Goal: Find contact information: Find contact information

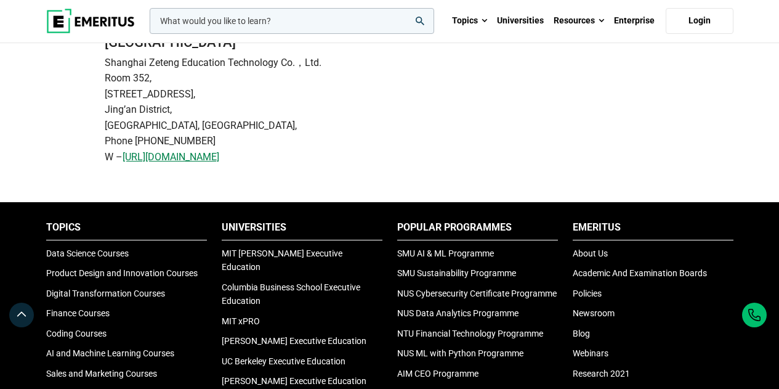
scroll to position [740, 0]
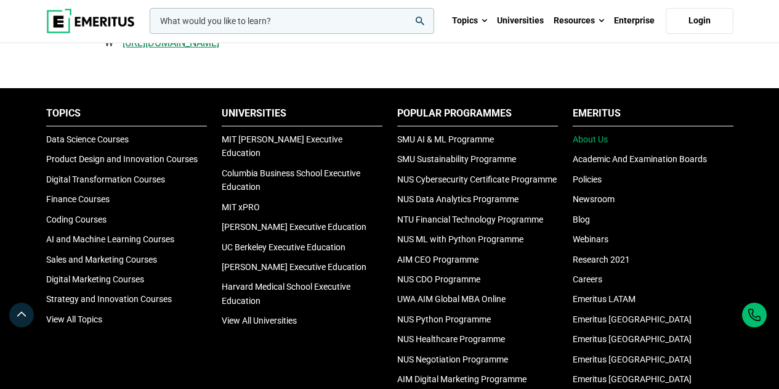
click at [604, 141] on link "About Us" at bounding box center [590, 139] width 35 height 10
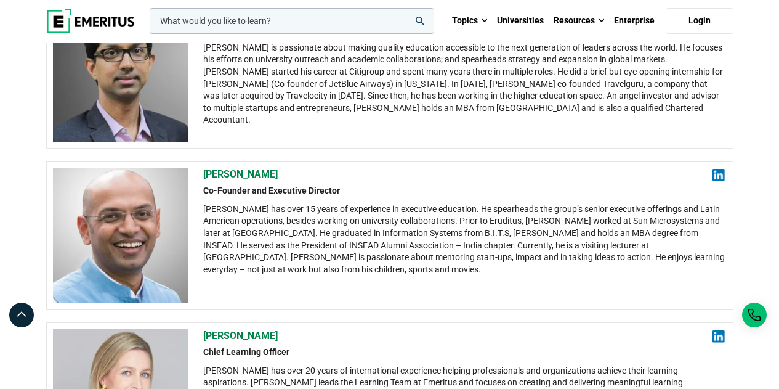
scroll to position [384, 0]
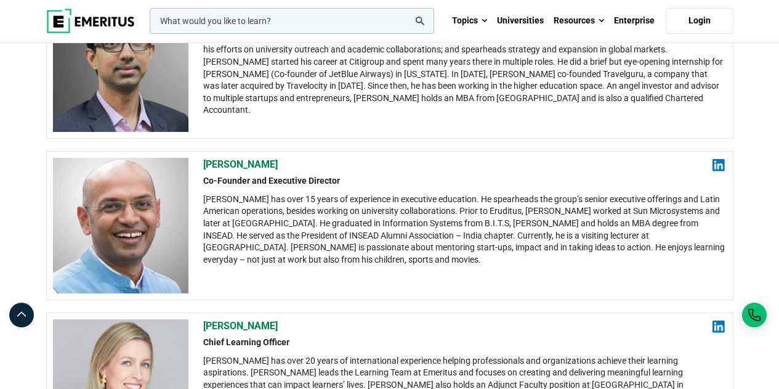
drag, startPoint x: 317, startPoint y: 164, endPoint x: 206, endPoint y: 164, distance: 110.9
click at [206, 164] on h2 "[PERSON_NAME]" at bounding box center [464, 165] width 522 height 14
copy h2 "[PERSON_NAME]"
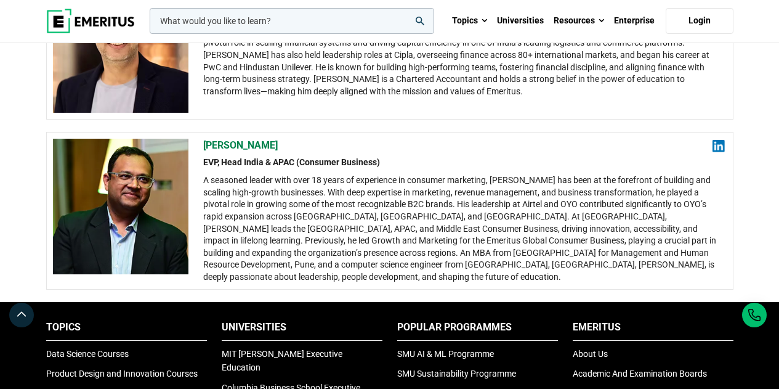
scroll to position [2370, 0]
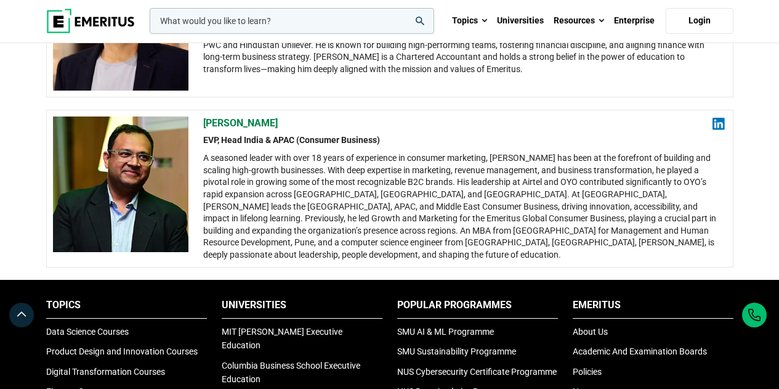
drag, startPoint x: 278, startPoint y: 113, endPoint x: 206, endPoint y: 111, distance: 72.7
click at [206, 116] on h2 "[PERSON_NAME]" at bounding box center [464, 123] width 522 height 14
copy h2 "[PERSON_NAME]"
